Goal: Transaction & Acquisition: Download file/media

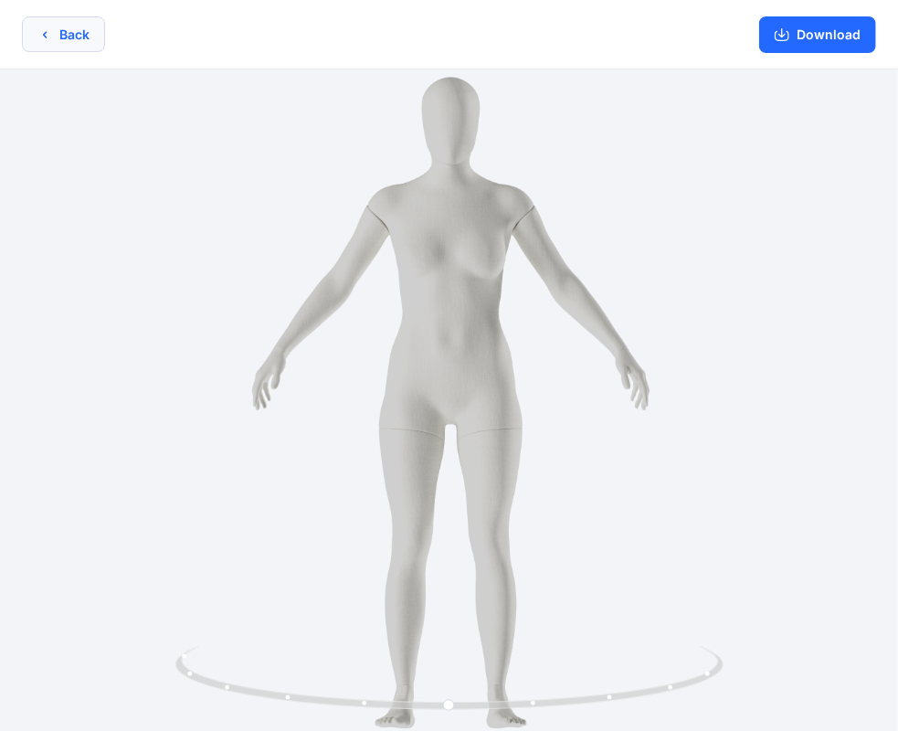
click at [73, 32] on button "Back" at bounding box center [63, 34] width 83 height 36
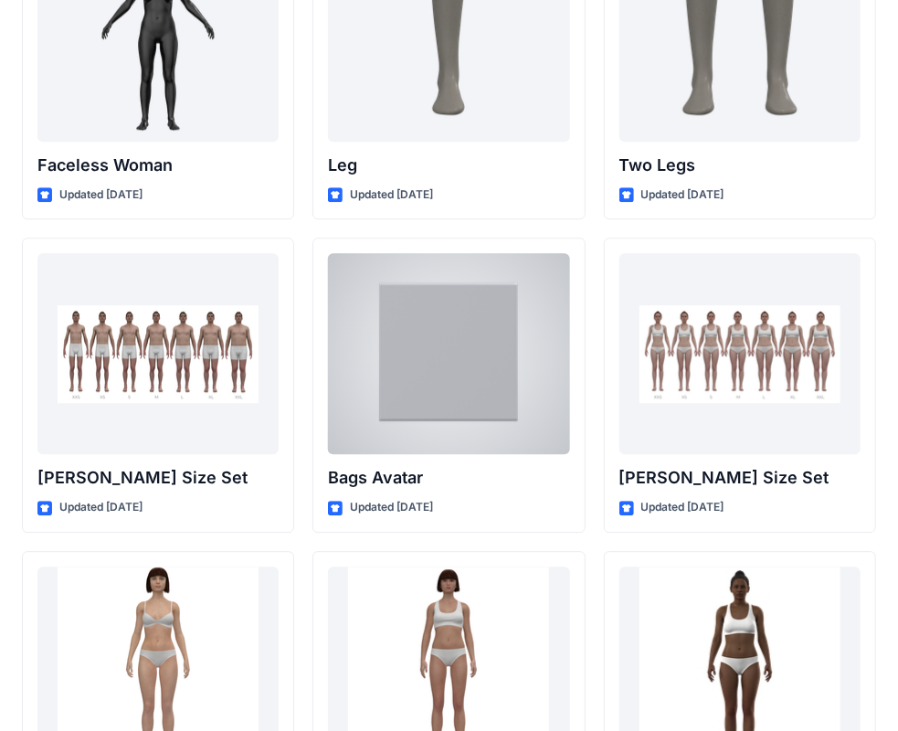
scroll to position [1778, 0]
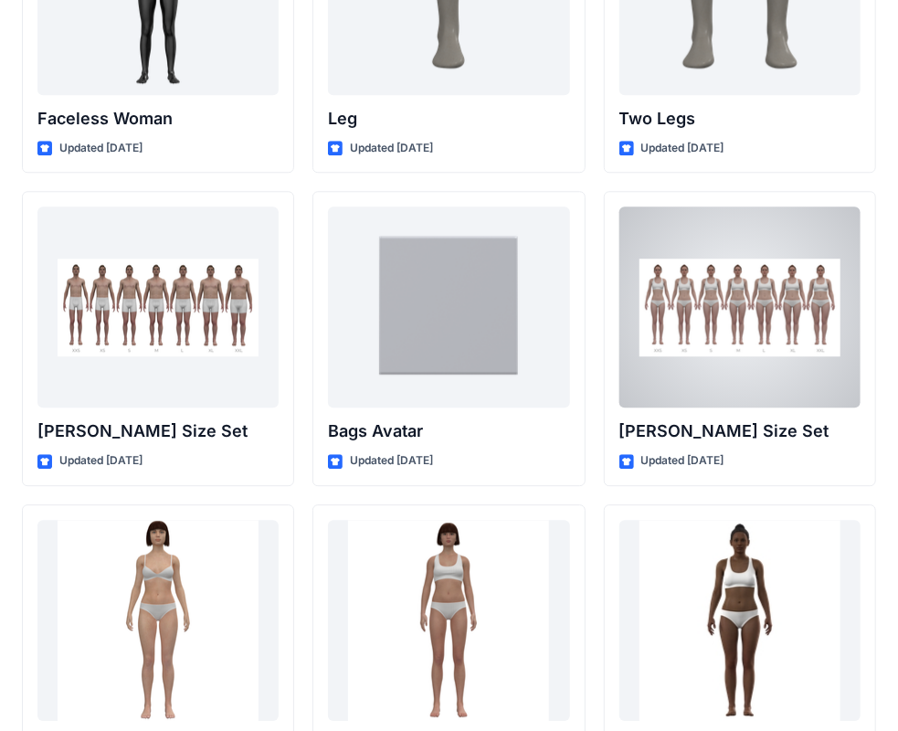
click at [756, 331] on div at bounding box center [739, 306] width 241 height 201
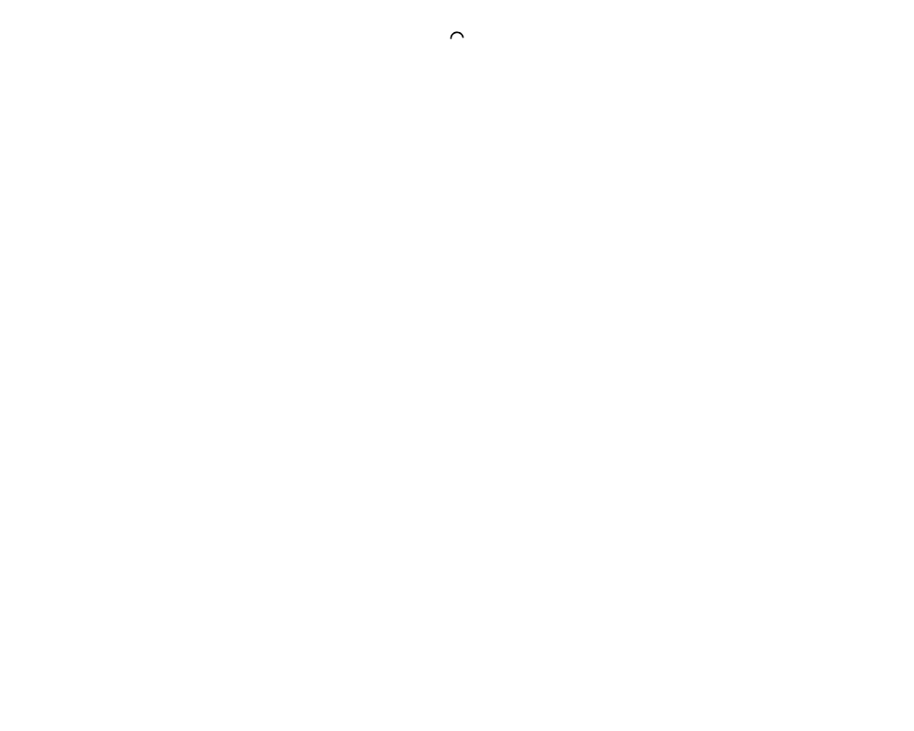
click at [756, 331] on div at bounding box center [457, 365] width 914 height 731
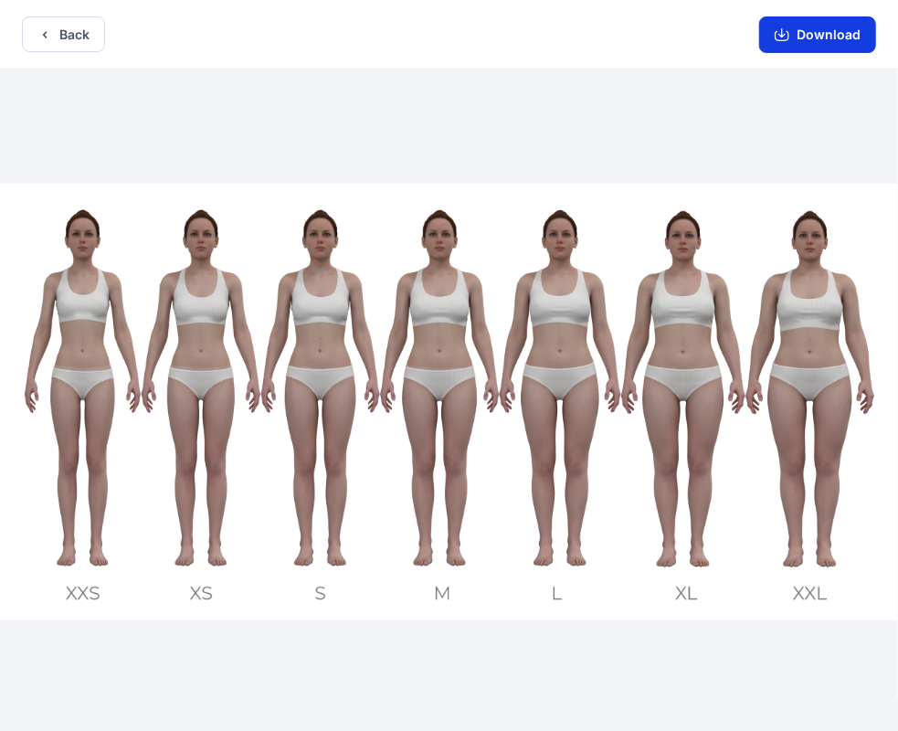
click at [782, 40] on icon "button" at bounding box center [782, 36] width 15 height 10
click at [780, 43] on button "Download" at bounding box center [817, 34] width 117 height 37
click at [653, 261] on img at bounding box center [449, 402] width 898 height 437
